Goal: Transaction & Acquisition: Book appointment/travel/reservation

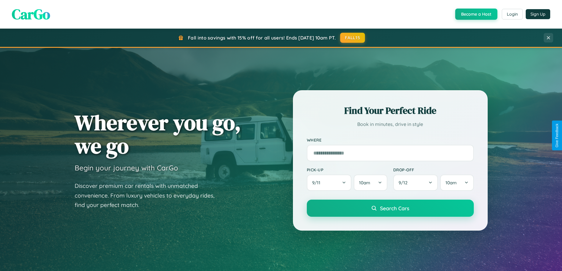
scroll to position [17, 0]
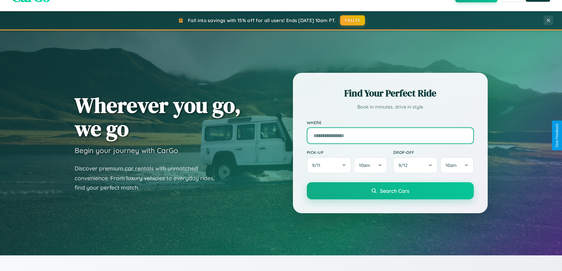
click at [390, 135] on input "text" at bounding box center [390, 135] width 167 height 17
type input "**********"
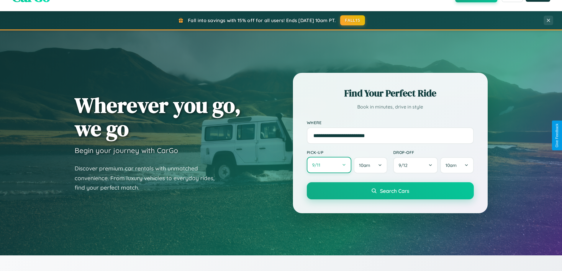
click at [329, 165] on button "9 / 11" at bounding box center [329, 165] width 45 height 16
select select "*"
select select "****"
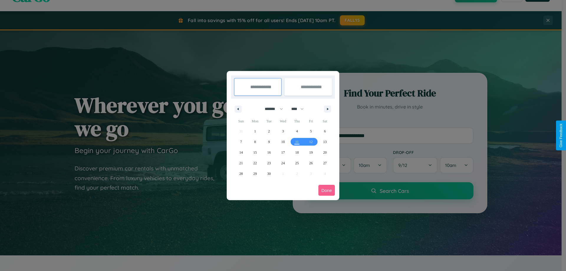
drag, startPoint x: 271, startPoint y: 109, endPoint x: 283, endPoint y: 118, distance: 15.1
click at [271, 109] on select "******* ******** ***** ***** *** **** **** ****** ********* ******* ******** **…" at bounding box center [272, 109] width 25 height 10
select select "*"
drag, startPoint x: 300, startPoint y: 109, endPoint x: 283, endPoint y: 118, distance: 19.5
click at [300, 109] on select "**** **** **** **** **** **** **** **** **** **** **** **** **** **** **** ****…" at bounding box center [297, 109] width 18 height 10
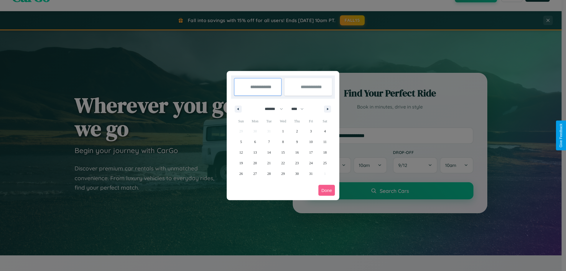
select select "****"
click at [297, 142] on span "8" at bounding box center [297, 142] width 2 height 11
type input "**********"
click at [283, 152] on span "14" at bounding box center [283, 152] width 4 height 11
type input "**********"
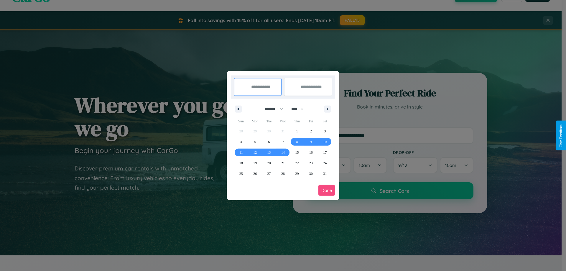
click at [327, 190] on button "Done" at bounding box center [326, 190] width 17 height 11
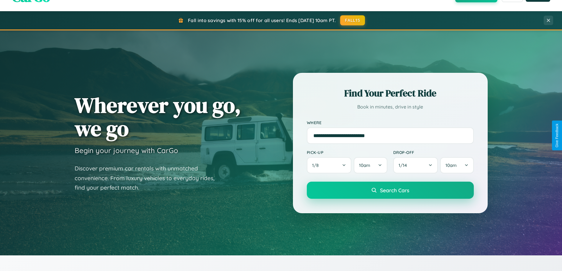
click at [390, 190] on span "Search Cars" at bounding box center [394, 190] width 29 height 6
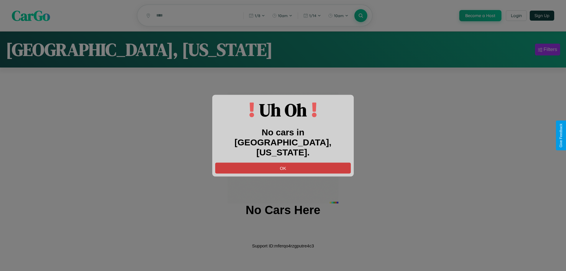
click at [283, 163] on button "OK" at bounding box center [283, 167] width 136 height 11
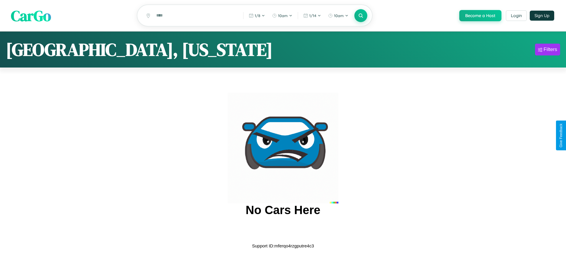
click at [31, 16] on span "CarGo" at bounding box center [31, 15] width 40 height 20
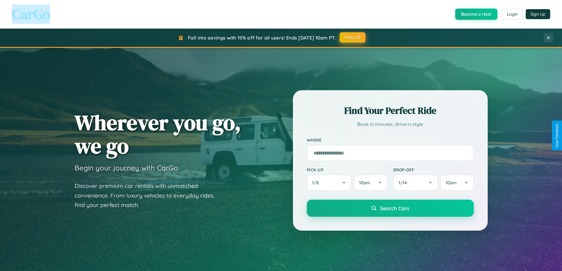
click at [353, 37] on button "FALL15" at bounding box center [352, 37] width 26 height 11
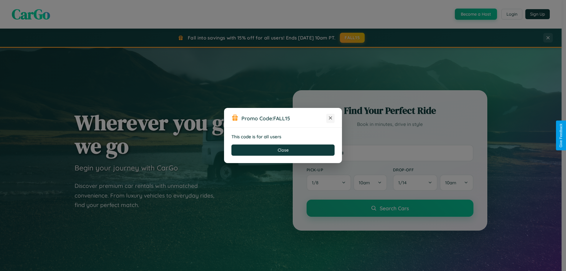
click at [331, 118] on icon at bounding box center [331, 118] width 6 height 6
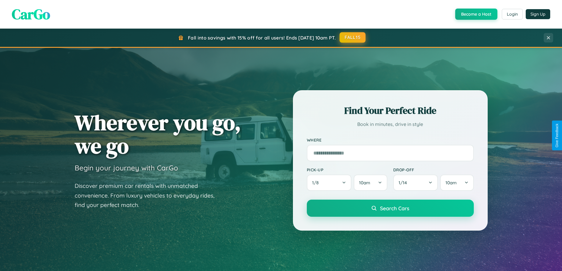
click at [353, 37] on button "FALL15" at bounding box center [352, 37] width 26 height 11
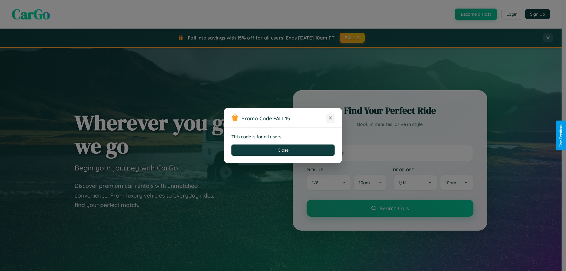
click at [331, 118] on icon at bounding box center [331, 118] width 6 height 6
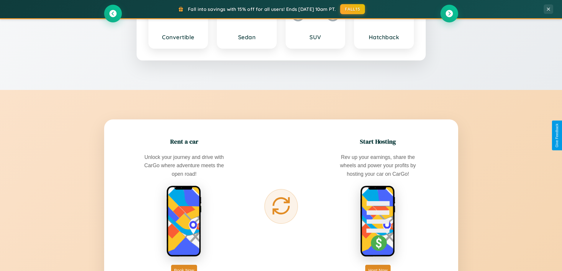
scroll to position [947, 0]
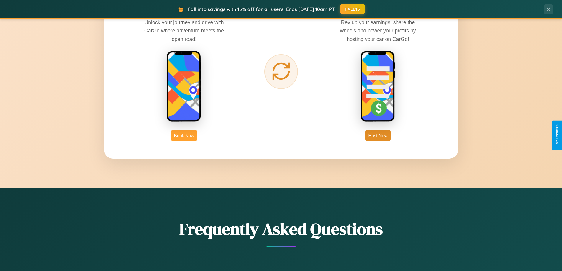
click at [184, 135] on button "Book Now" at bounding box center [184, 135] width 26 height 11
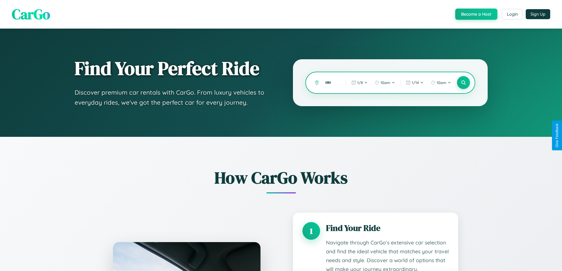
click at [331, 83] on input "text" at bounding box center [331, 83] width 18 height 10
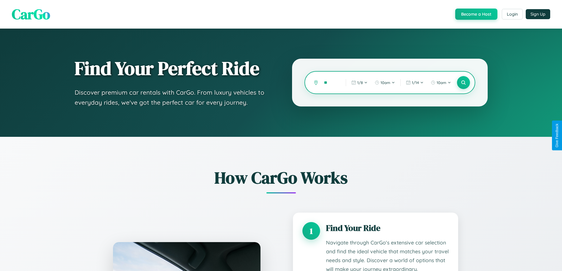
type input "*"
type input "****"
click at [463, 83] on icon at bounding box center [463, 83] width 6 height 6
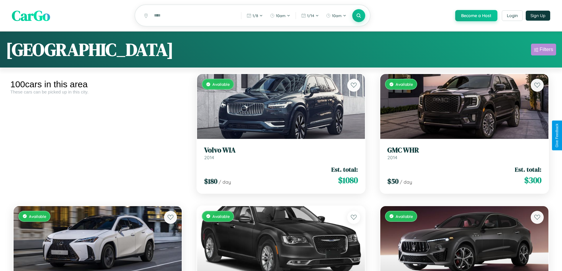
click at [543, 50] on div "Filters" at bounding box center [546, 50] width 14 height 6
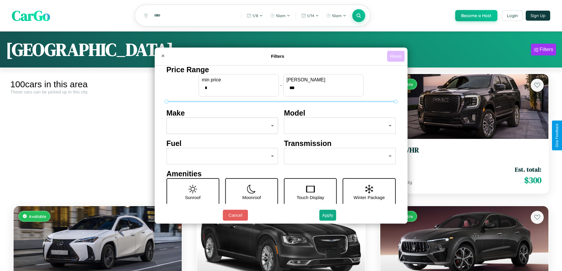
click at [396, 56] on button "Reset" at bounding box center [395, 56] width 17 height 11
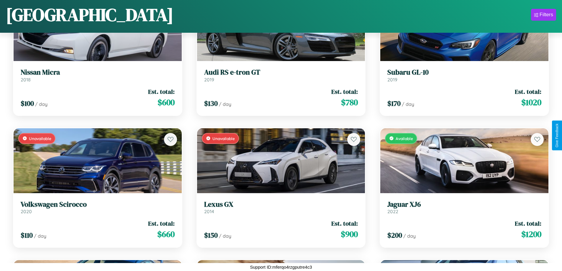
scroll to position [2328, 0]
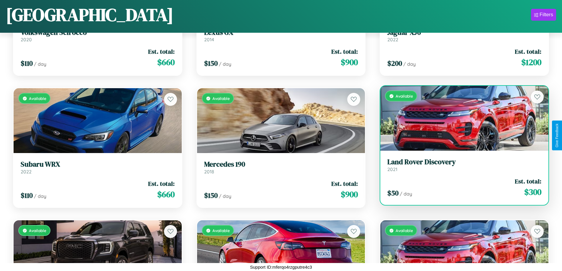
click at [460, 165] on h3 "Land Rover Discovery" at bounding box center [464, 162] width 154 height 9
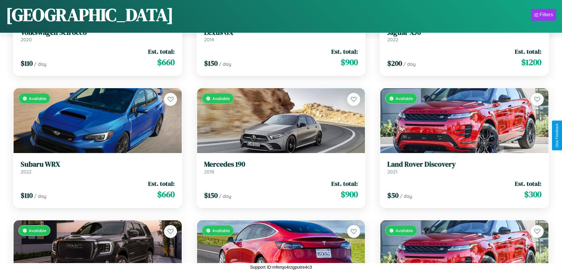
scroll to position [83, 0]
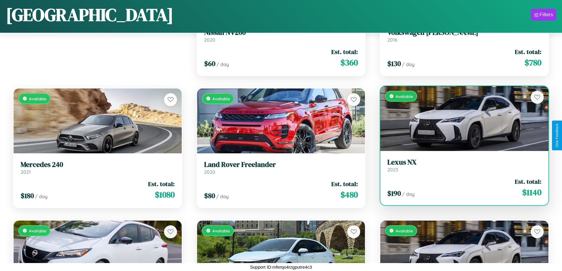
click at [460, 167] on h3 "Lexus NX" at bounding box center [464, 162] width 154 height 9
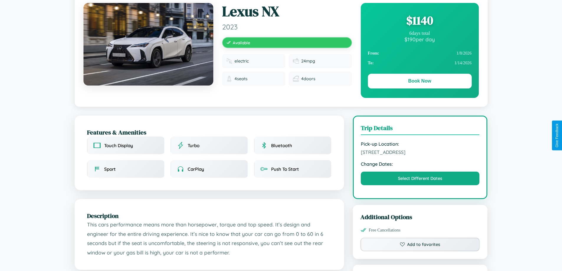
scroll to position [61, 0]
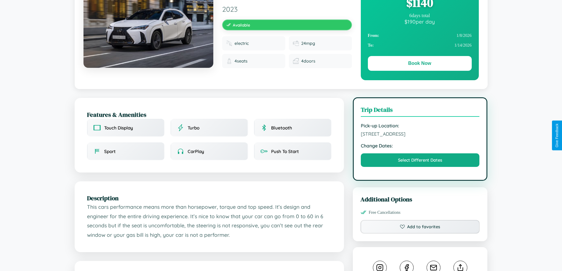
click at [420, 135] on span "[STREET_ADDRESS]" at bounding box center [420, 134] width 119 height 6
click at [420, 135] on span "9975 Sunset Boulevard Rome 98657 Italy" at bounding box center [420, 134] width 119 height 6
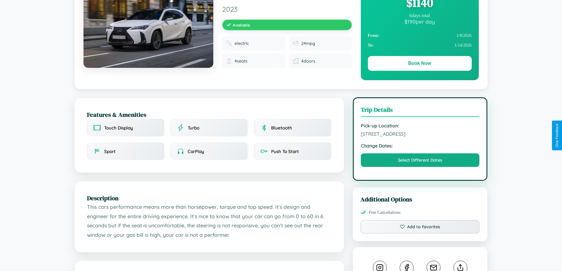
click at [420, 135] on span "9975 Sunset Boulevard Rome 98657 Italy" at bounding box center [420, 134] width 119 height 6
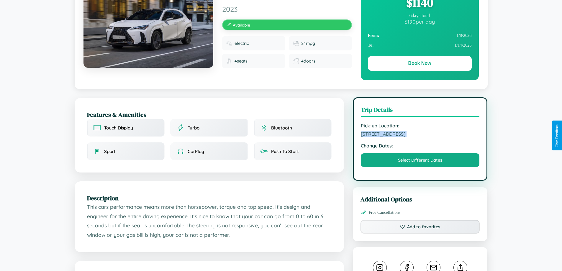
click at [420, 135] on span "9975 Sunset Boulevard Rome 98657 Italy" at bounding box center [420, 134] width 119 height 6
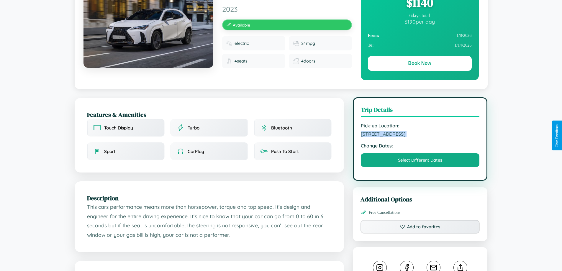
click at [420, 135] on span "9975 Sunset Boulevard Rome 98657 Italy" at bounding box center [420, 134] width 119 height 6
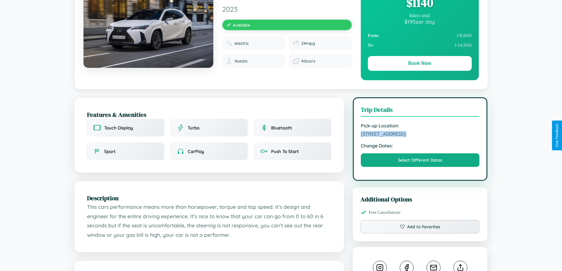
click at [420, 135] on span "9975 Sunset Boulevard Rome 98657 Italy" at bounding box center [420, 134] width 119 height 6
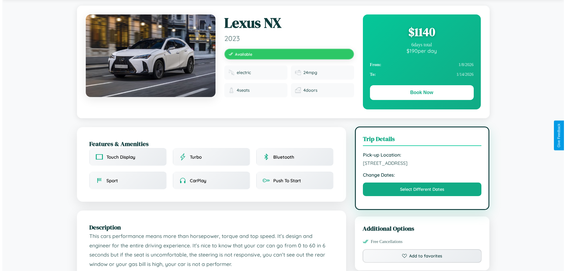
scroll to position [0, 0]
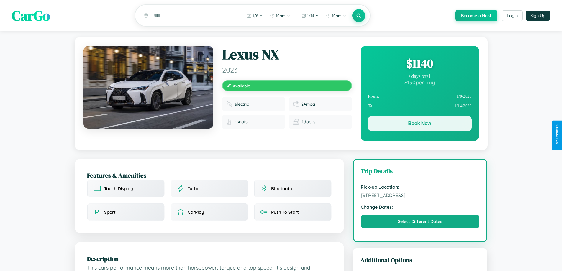
click at [419, 124] on button "Book Now" at bounding box center [420, 123] width 104 height 15
